Goal: Information Seeking & Learning: Learn about a topic

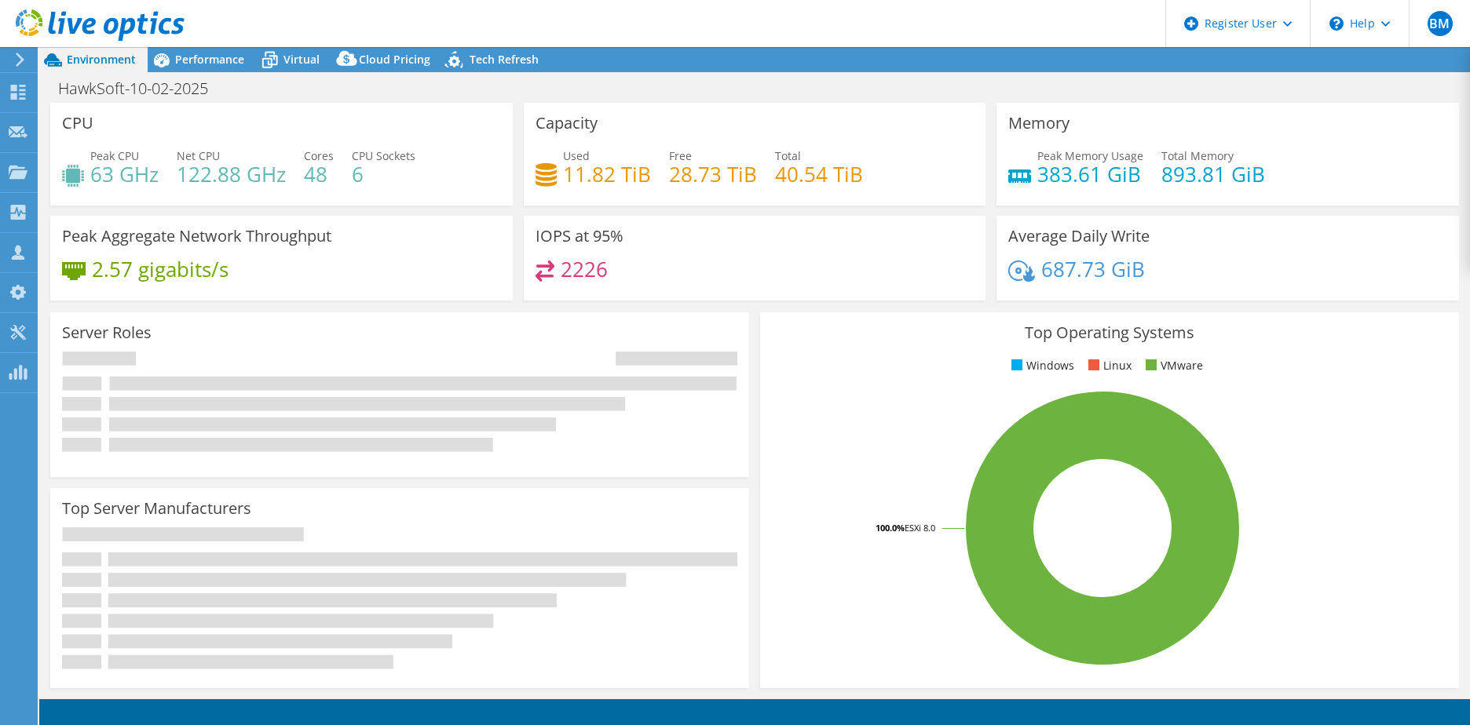
select select "USD"
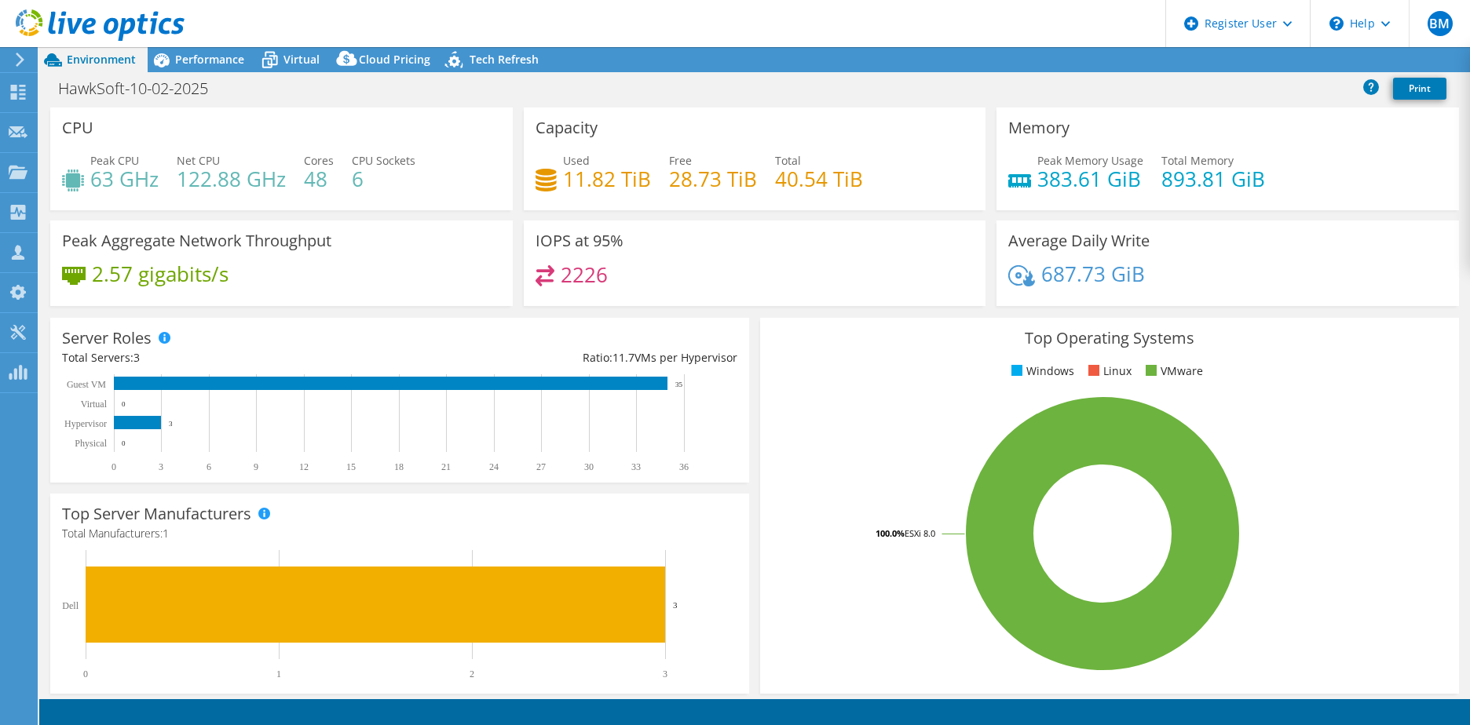
click at [287, 58] on span "Virtual" at bounding box center [301, 59] width 36 height 15
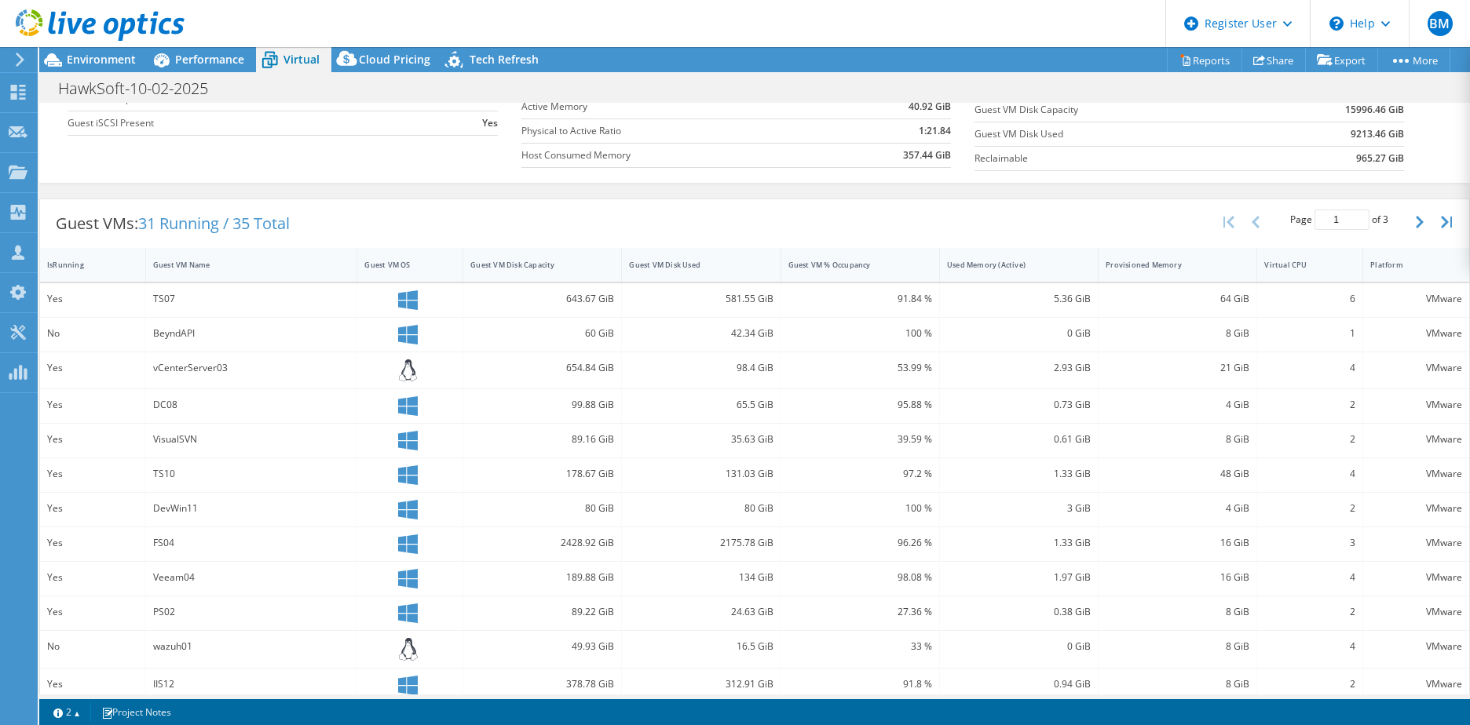
scroll to position [240, 0]
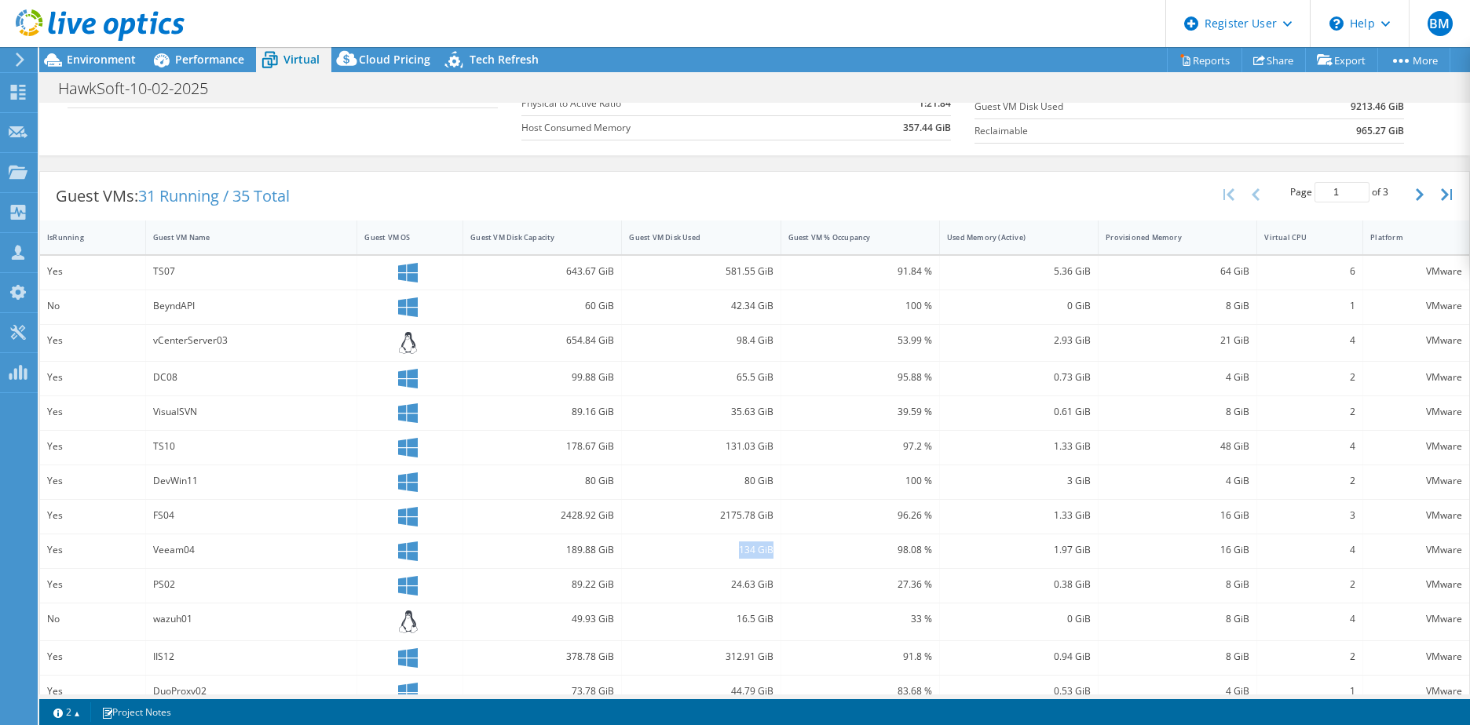
drag, startPoint x: 718, startPoint y: 553, endPoint x: 773, endPoint y: 554, distance: 55.0
click at [773, 554] on div "134 GiB" at bounding box center [701, 552] width 159 height 34
click at [646, 203] on div "Guest VMs: 31 Running / 35 Total Page 1 of 3 5 rows 10 rows 20 rows 25 rows 50 …" at bounding box center [754, 196] width 1429 height 49
click at [1018, 55] on div "Project Actions Project Actions Reports Share Export vSAN ReadyNode Sizer" at bounding box center [754, 59] width 1430 height 25
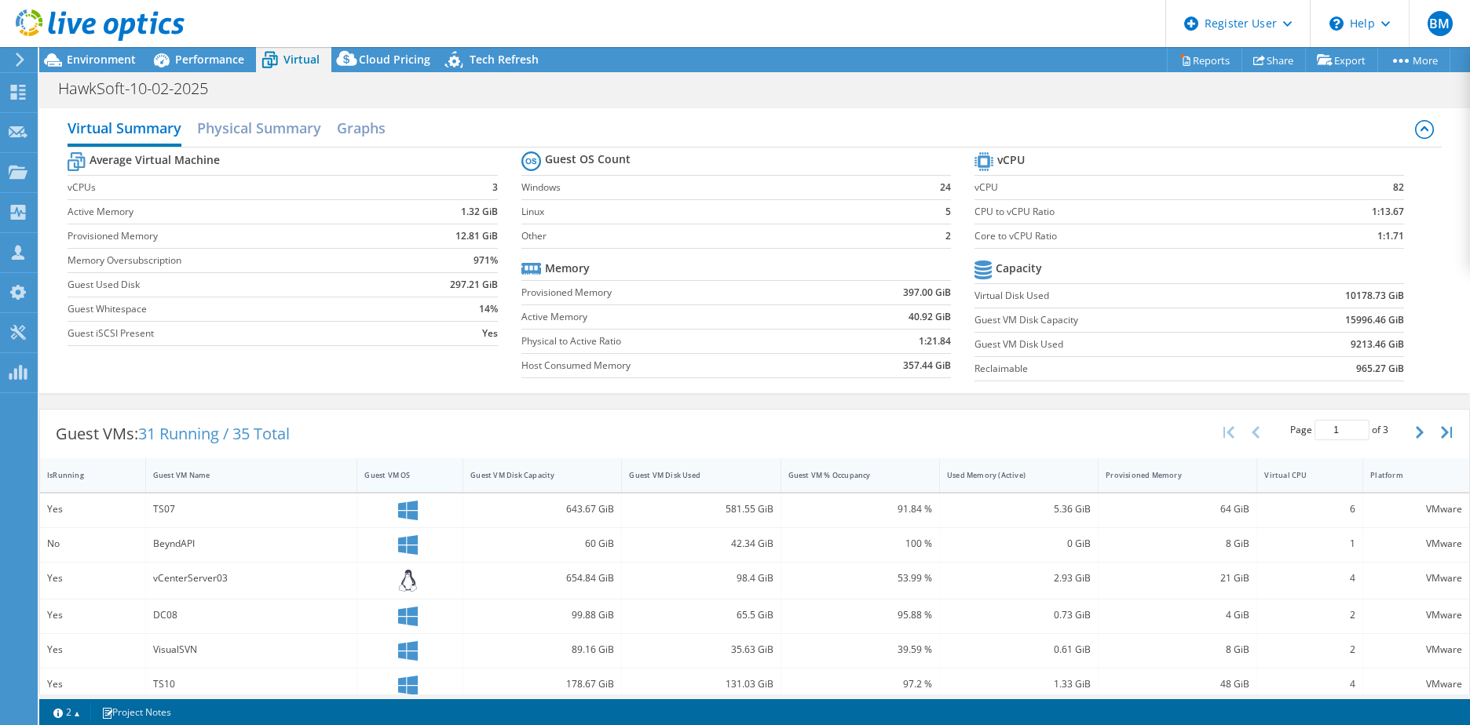
scroll to position [0, 0]
click at [827, 59] on div "Project Actions Project Actions Reports Share Export vSAN ReadyNode Sizer" at bounding box center [754, 59] width 1430 height 25
click at [838, 108] on div "Virtual Summary Physical Summary Graphs Average Virtual Machine vCPUs 3 Active …" at bounding box center [754, 253] width 1430 height 301
click at [862, 101] on div "HawkSoft-10-02-2025 Print" at bounding box center [754, 88] width 1430 height 29
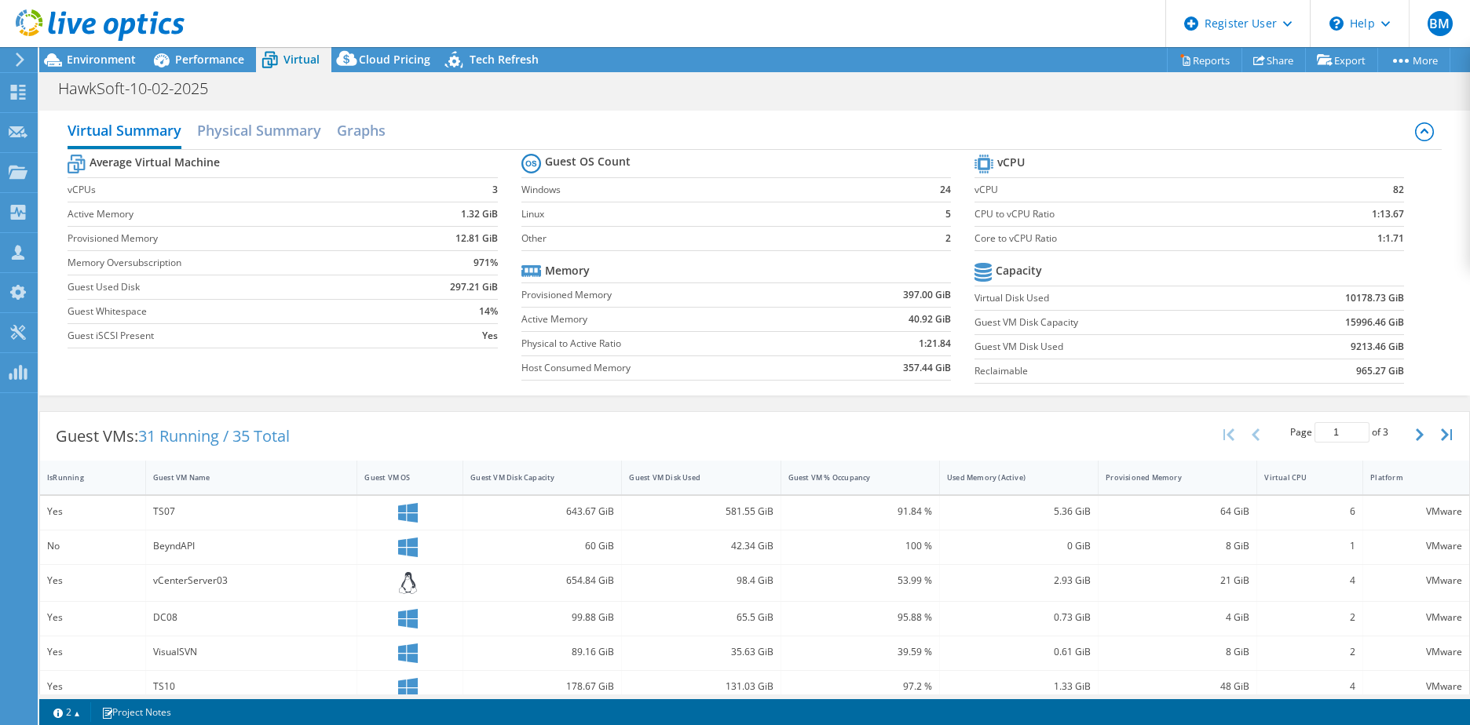
click at [862, 101] on div "HawkSoft-10-02-2025 Print" at bounding box center [754, 88] width 1430 height 29
click at [907, 115] on div "Virtual Summary Physical Summary Graphs" at bounding box center [754, 132] width 1373 height 35
click at [908, 105] on div "Virtual Summary Physical Summary Graphs Average Virtual Machine vCPUs 3 Active …" at bounding box center [754, 253] width 1430 height 301
click at [929, 88] on div "HawkSoft-10-02-2025 Print" at bounding box center [754, 88] width 1430 height 29
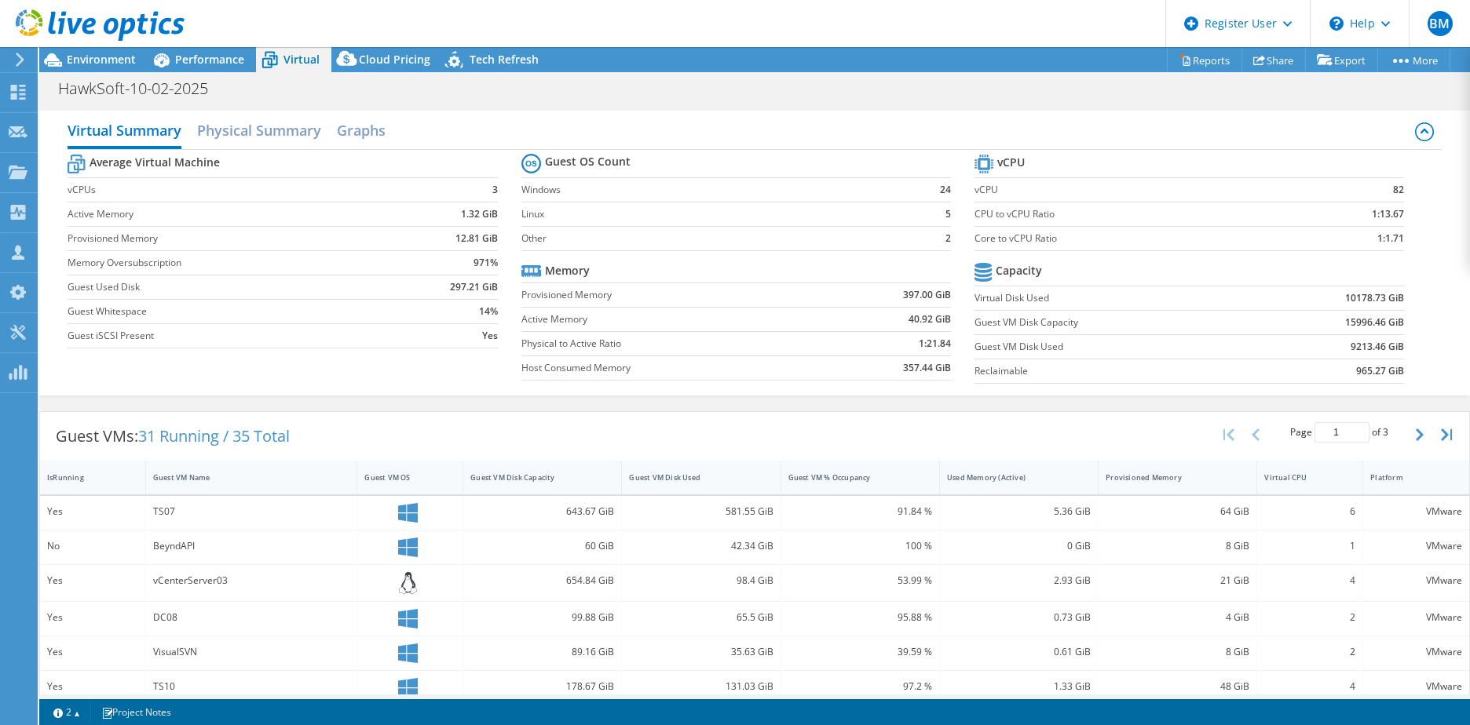
click at [929, 88] on div "HawkSoft-10-02-2025 Print" at bounding box center [754, 88] width 1430 height 29
drag, startPoint x: 976, startPoint y: 154, endPoint x: 1337, endPoint y: 260, distance: 376.3
click at [1337, 260] on section "vCPU vCPU 82 CPU to vCPU Ratio 1:13.67 Core to vCPU Ratio 1:1.71 Capacity Virtu…" at bounding box center [1200, 271] width 453 height 241
click at [1337, 260] on td at bounding box center [1329, 272] width 148 height 27
click at [595, 103] on div "Virtual Summary Physical Summary Graphs Average Virtual Machine vCPUs 3 Active …" at bounding box center [754, 253] width 1430 height 301
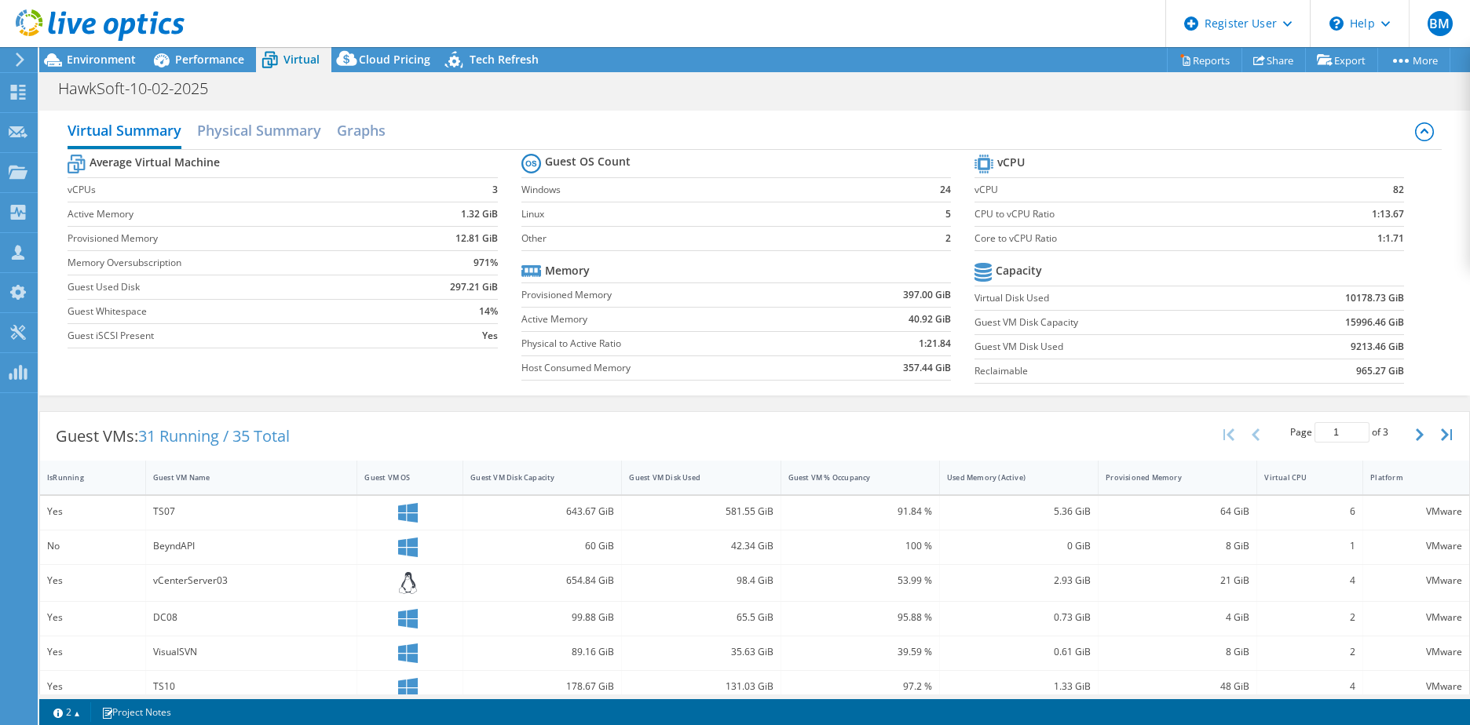
click at [590, 104] on div "Virtual Summary Physical Summary Graphs Average Virtual Machine vCPUs 3 Active …" at bounding box center [754, 253] width 1430 height 301
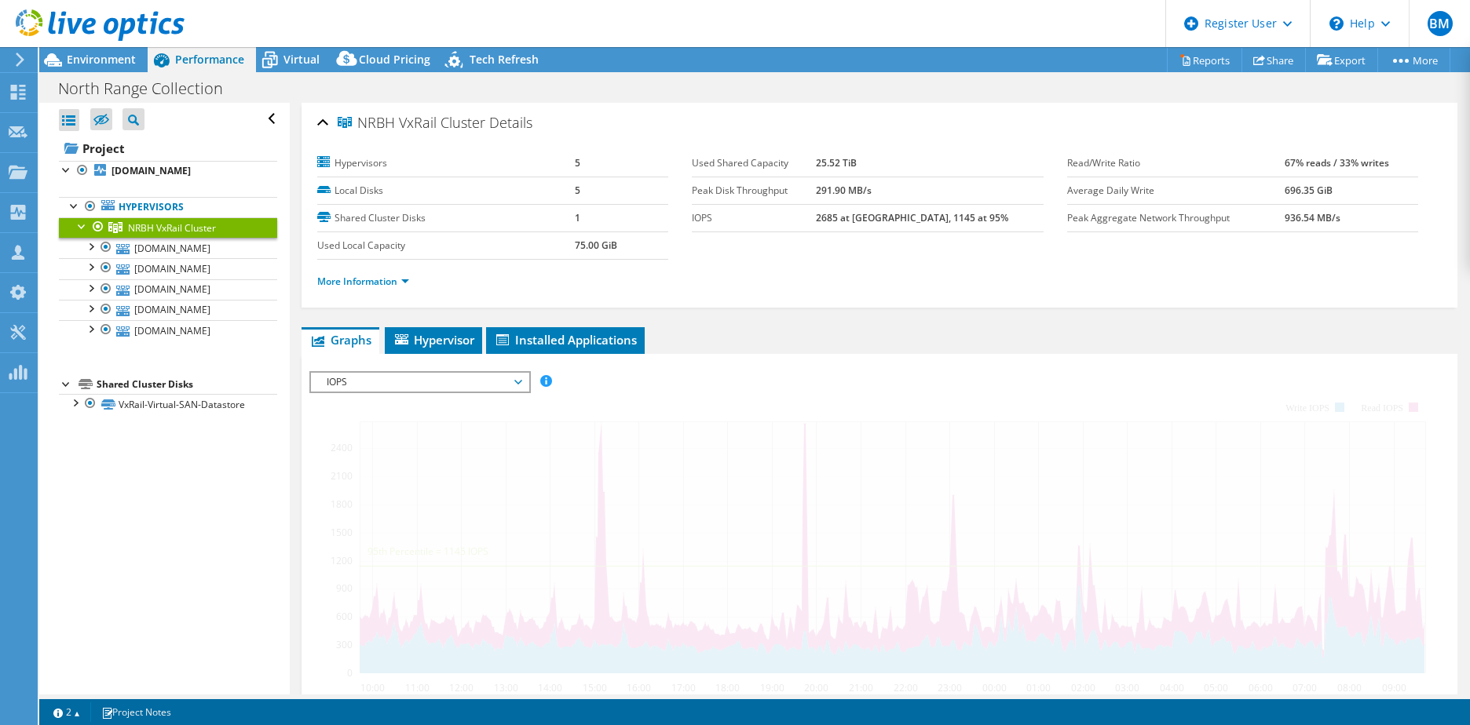
select select "USD"
